Goal: Information Seeking & Learning: Learn about a topic

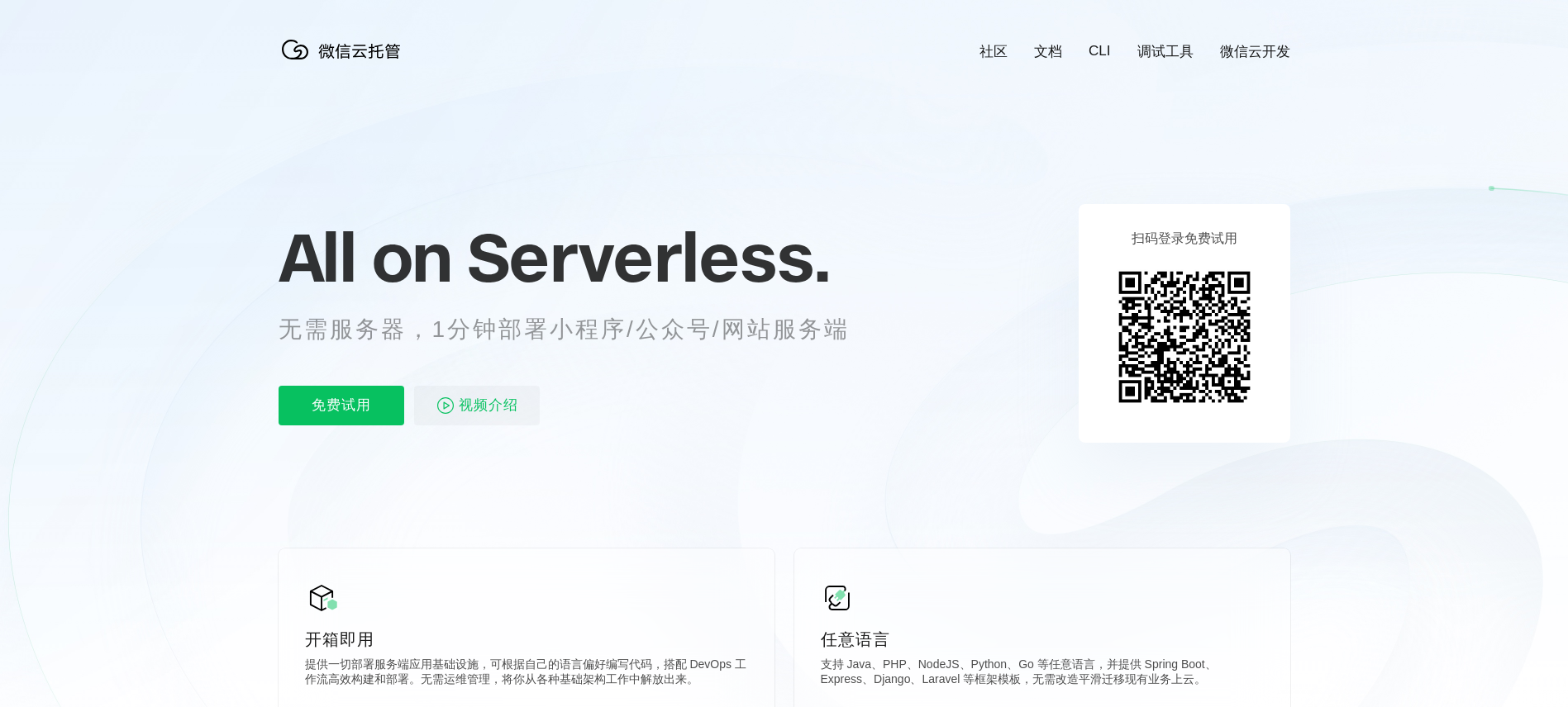
scroll to position [0, 2938]
click at [360, 49] on img at bounding box center [344, 50] width 133 height 33
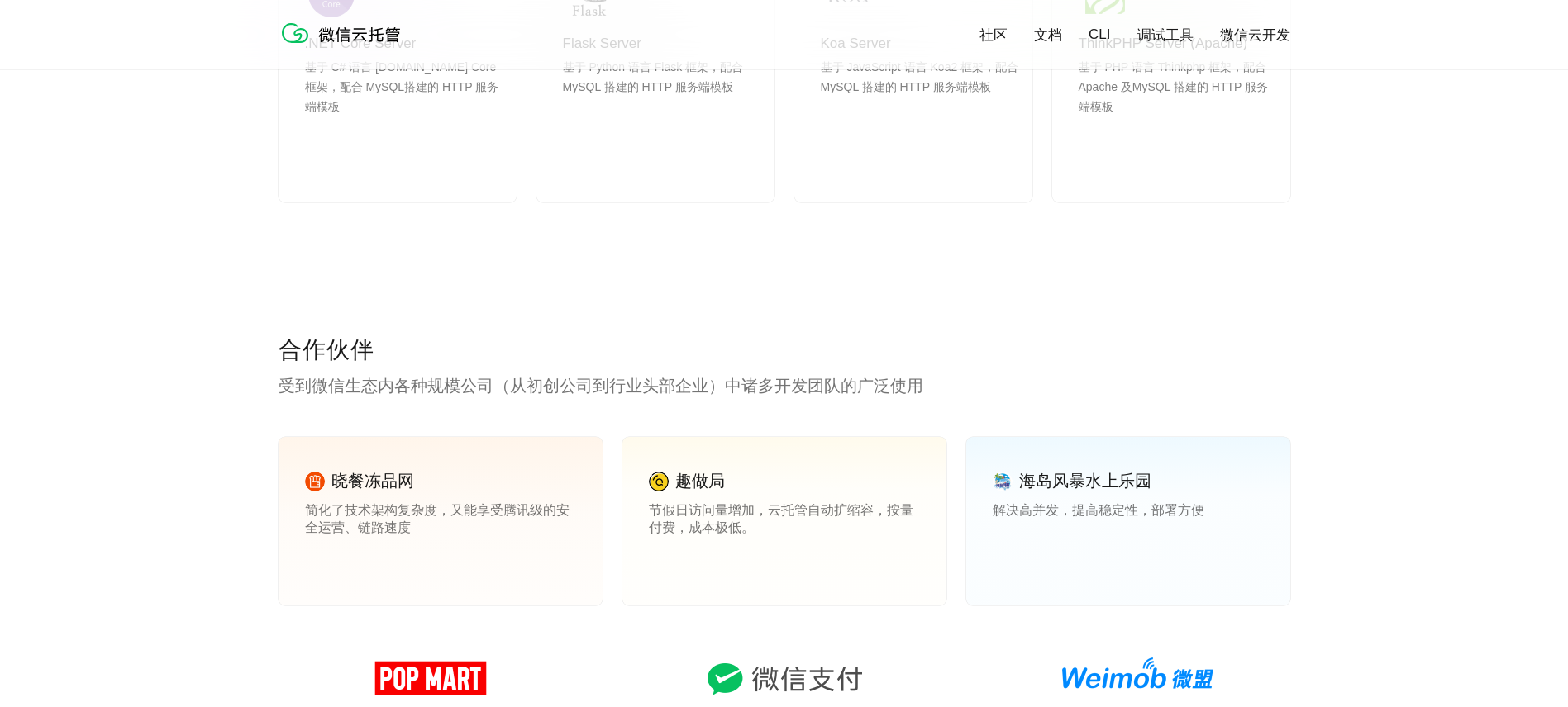
scroll to position [1837, 0]
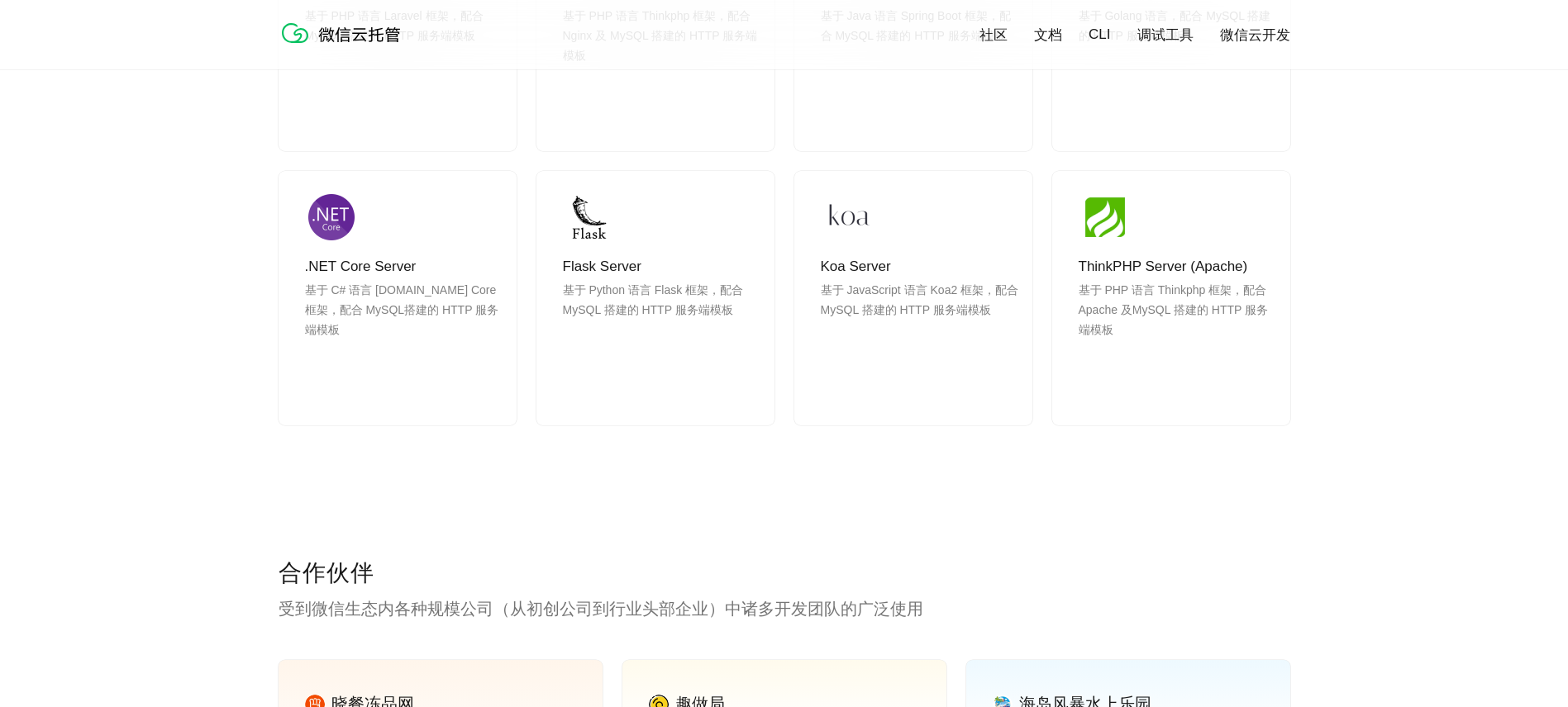
click at [1260, 28] on link "微信云开发" at bounding box center [1255, 34] width 70 height 19
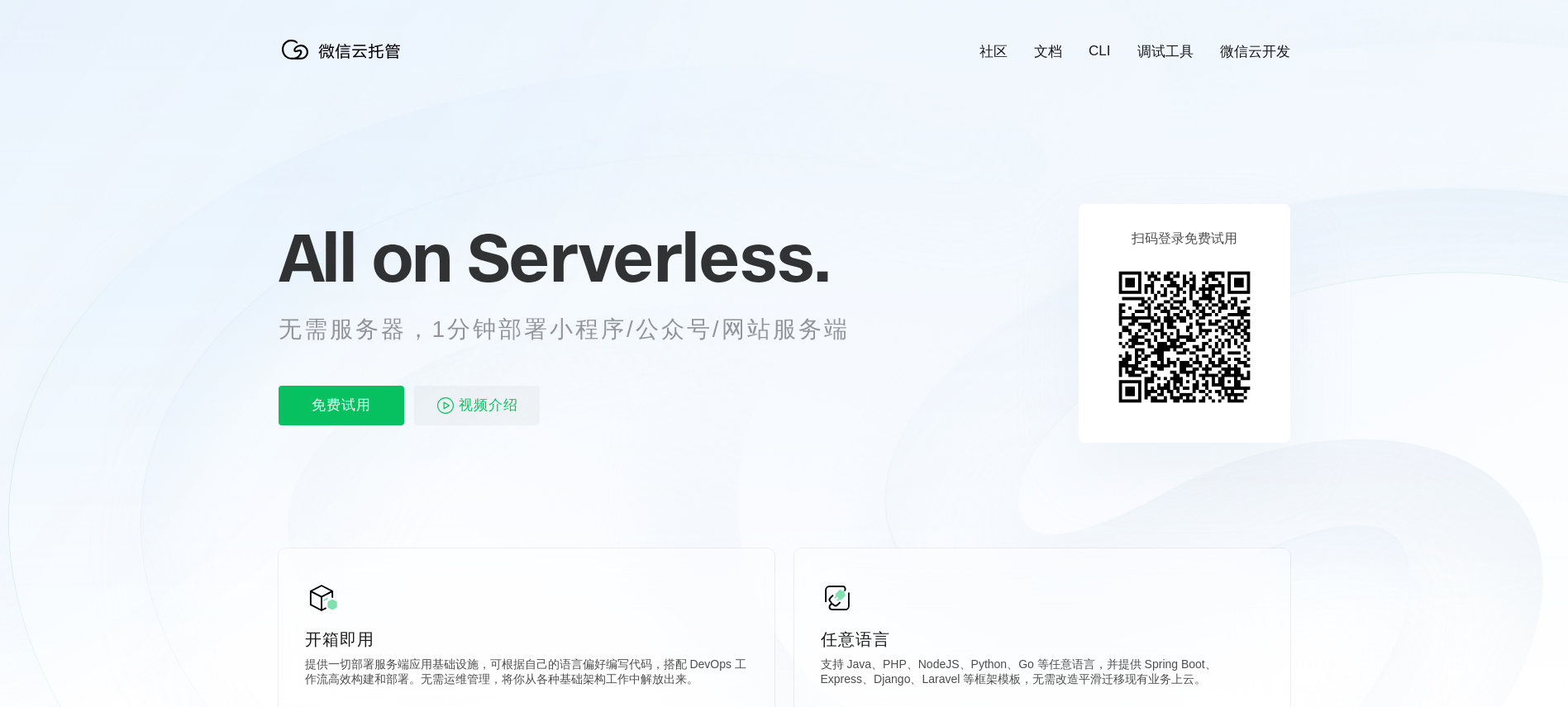
scroll to position [314, 0]
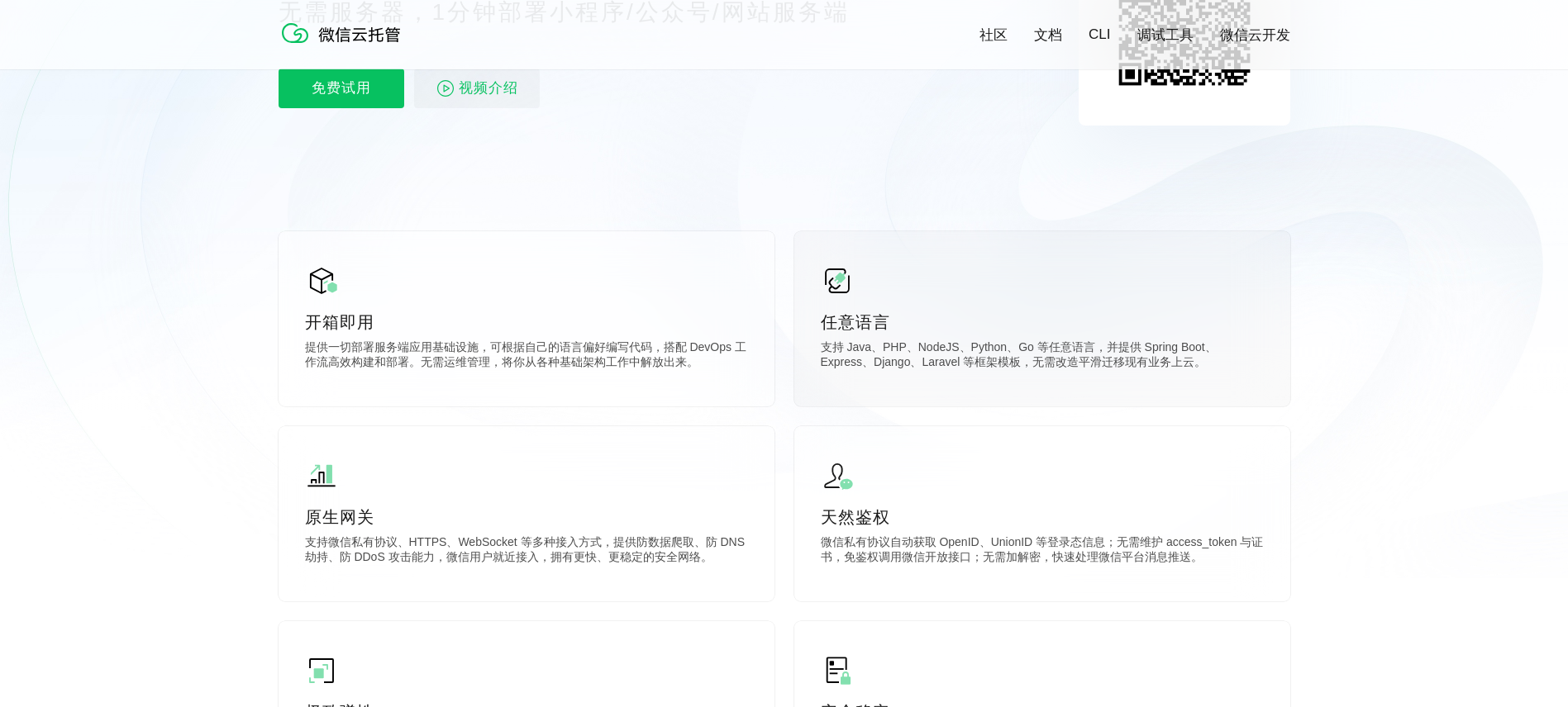
click at [868, 304] on div "任意语言 支持 Java、PHP、NodeJS、Python、Go 等任意语言，并提供 Spring Boot、Express、Django、Laravel …" at bounding box center [1042, 319] width 496 height 176
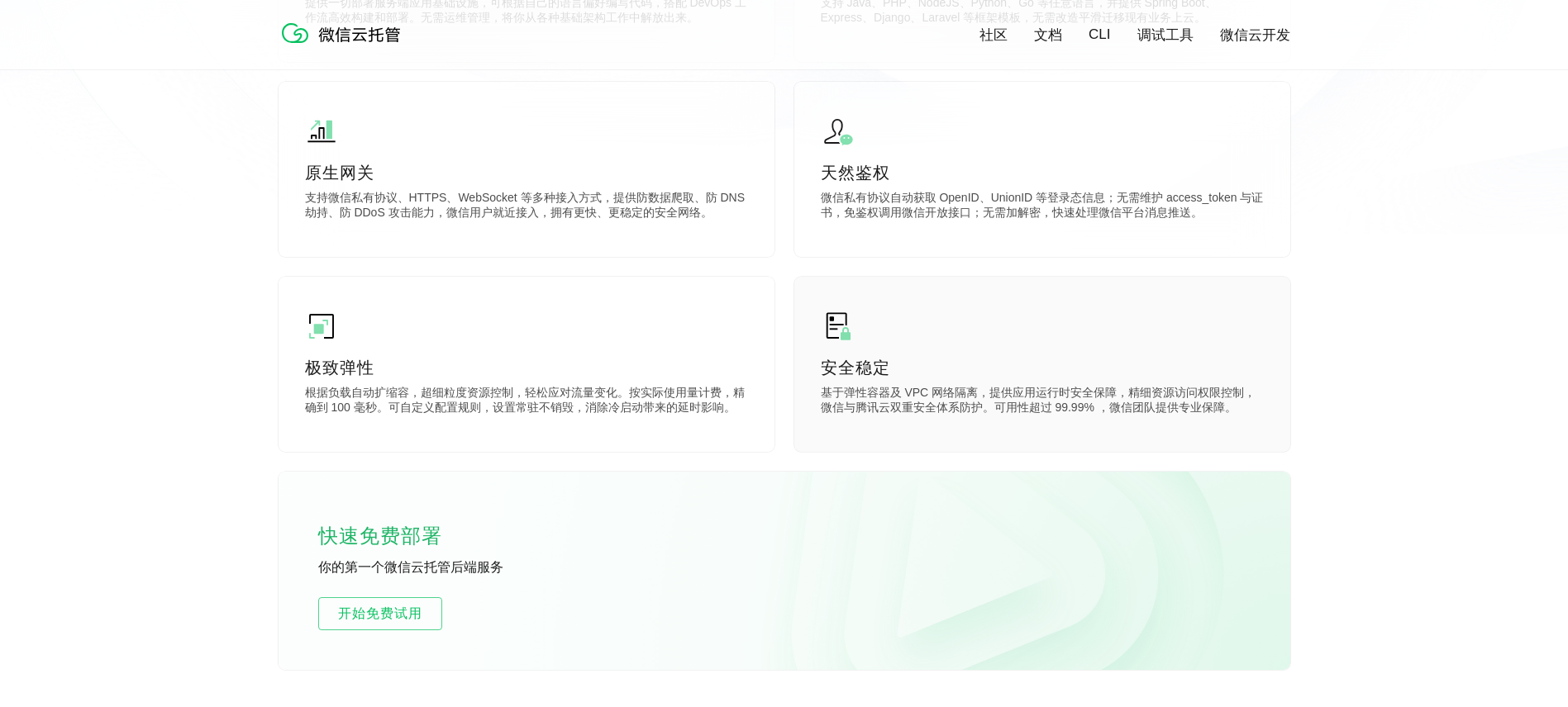
scroll to position [1145, 0]
